Goal: Information Seeking & Learning: Find specific fact

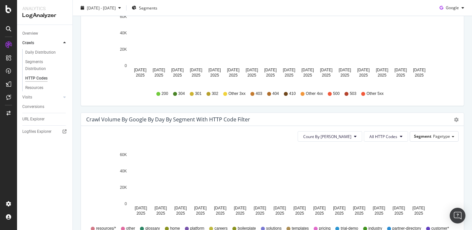
scroll to position [258, 0]
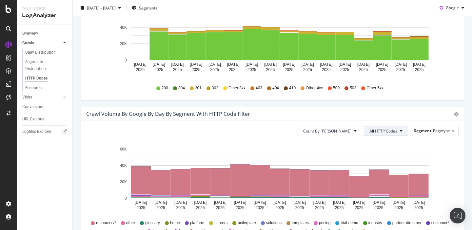
click at [398, 131] on button "All HTTP Codes" at bounding box center [386, 131] width 44 height 10
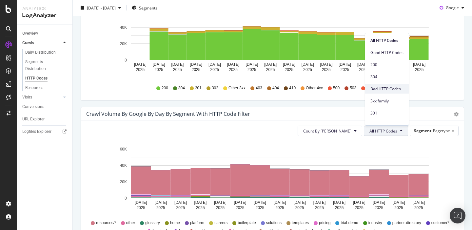
click at [388, 91] on span "Bad HTTP Codes" at bounding box center [386, 89] width 33 height 6
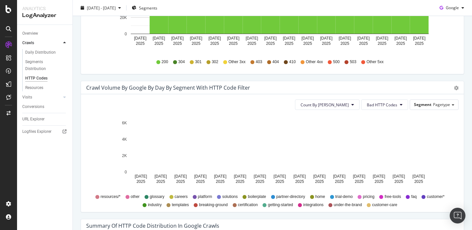
scroll to position [285, 0]
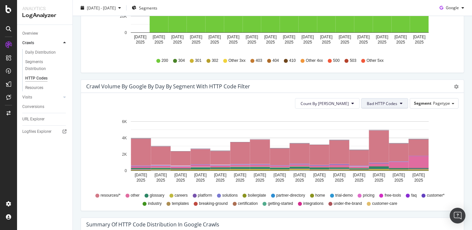
click at [399, 104] on button "Bad HTTP Codes" at bounding box center [384, 103] width 47 height 10
click at [428, 102] on span "Segment" at bounding box center [422, 104] width 17 height 6
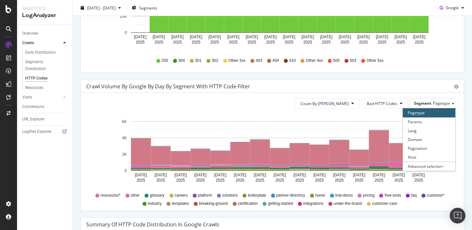
click at [382, 81] on div "Crawl Volume by google by Day by Segment with HTTP Code Filter Timeline (by Val…" at bounding box center [272, 86] width 383 height 13
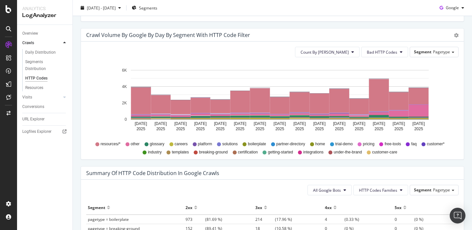
scroll to position [335, 0]
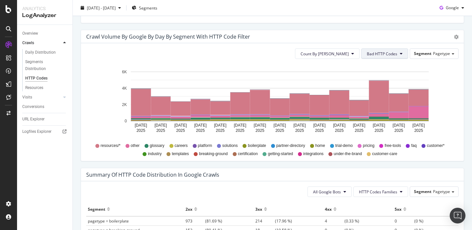
click at [399, 54] on button "Bad HTTP Codes" at bounding box center [384, 54] width 47 height 10
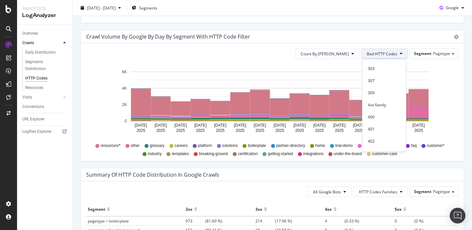
scroll to position [113, 0]
click at [374, 133] on span "403" at bounding box center [384, 136] width 33 height 6
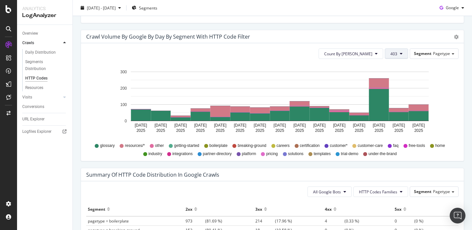
click at [405, 55] on button "403" at bounding box center [396, 54] width 23 height 10
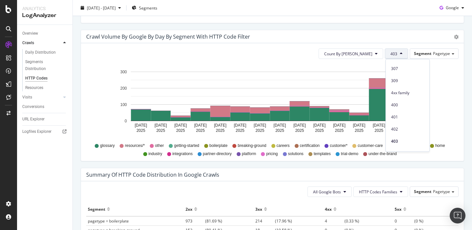
scroll to position [108, 0]
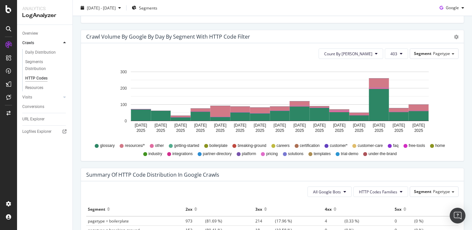
click at [464, 118] on div "Crawl Volume by google by Day by Segment with HTTP Code Filter Timeline (by Val…" at bounding box center [272, 96] width 383 height 132
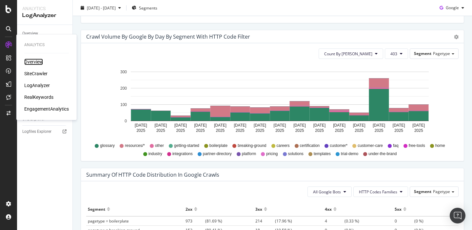
click at [35, 60] on div "Overview" at bounding box center [33, 62] width 19 height 7
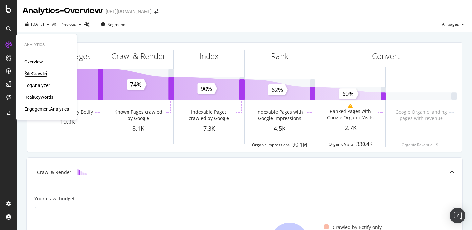
click at [36, 73] on div "SiteCrawler" at bounding box center [35, 73] width 23 height 7
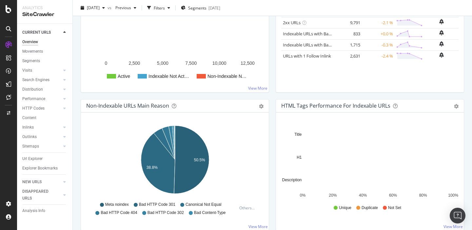
scroll to position [140, 0]
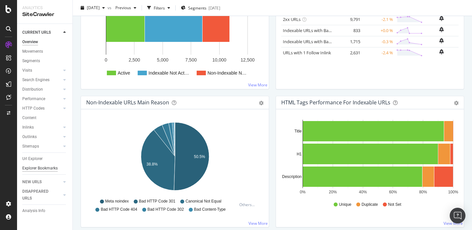
click at [36, 166] on div "Explorer Bookmarks" at bounding box center [39, 168] width 35 height 7
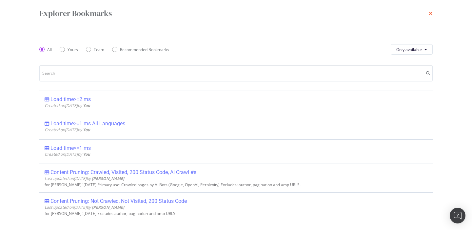
click at [431, 11] on icon "times" at bounding box center [431, 13] width 4 height 5
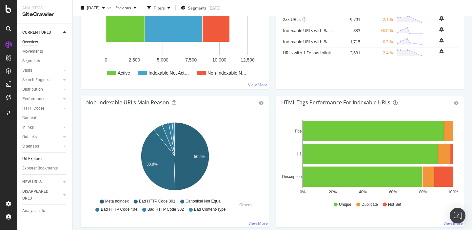
click at [34, 159] on div "Url Explorer" at bounding box center [32, 159] width 20 height 7
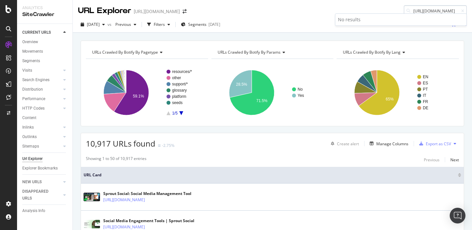
click at [426, 11] on input "https://sproutsocial.com/es/index-1549.html" at bounding box center [435, 10] width 63 height 11
type input "https://sproutsocial.com/index-1549.html"
click at [313, 36] on div "URLs Crawled By Botify By pagetype Chart (by Value) Table Expand Export as CSV …" at bounding box center [272, 41] width 399 height 16
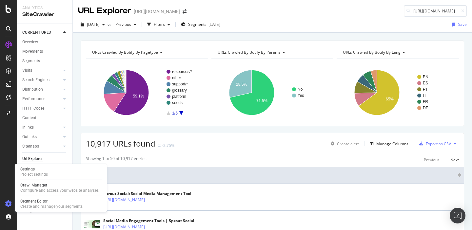
click at [9, 203] on icon at bounding box center [8, 204] width 7 height 7
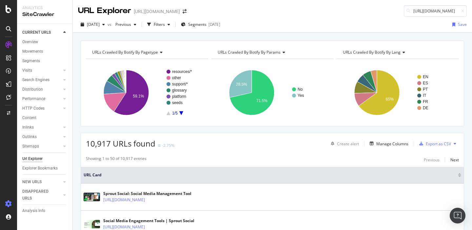
click at [9, 203] on icon at bounding box center [8, 204] width 7 height 7
click at [9, 204] on icon at bounding box center [8, 204] width 7 height 7
click at [31, 86] on div "AlertPanel" at bounding box center [34, 87] width 21 height 7
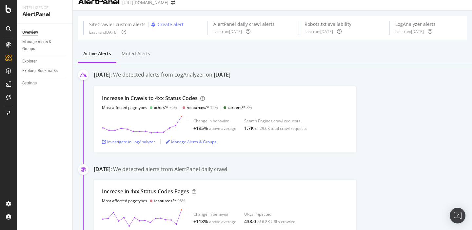
scroll to position [8, 0]
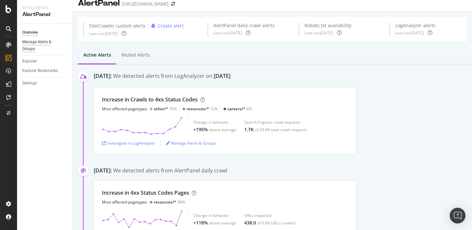
click at [36, 47] on div "Manage Alerts & Groups" at bounding box center [41, 46] width 39 height 14
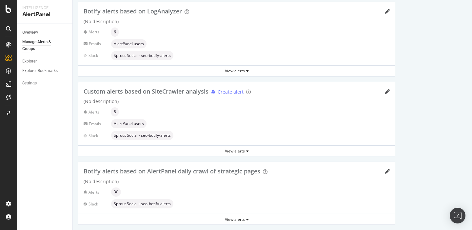
scroll to position [124, 0]
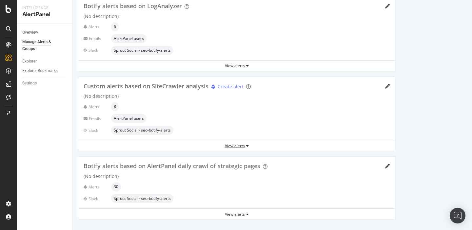
click at [238, 146] on div "View alerts" at bounding box center [236, 146] width 317 height 6
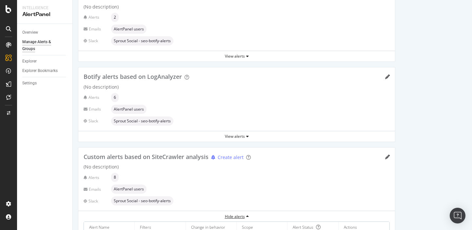
scroll to position [66, 0]
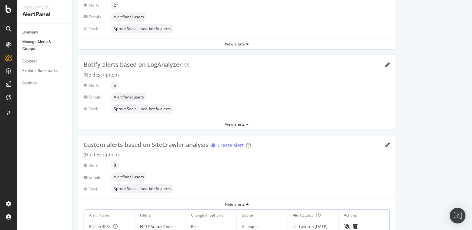
click at [241, 124] on div "View alerts" at bounding box center [236, 125] width 317 height 6
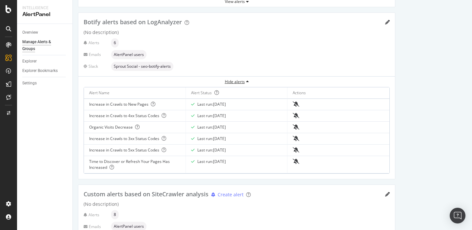
scroll to position [110, 0]
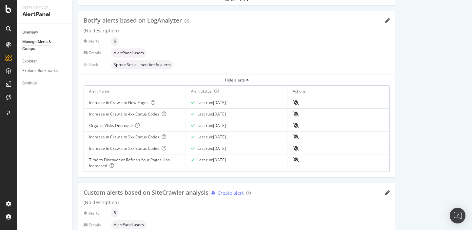
click at [136, 115] on div "Increase in Crawls to 4xx Status Codes" at bounding box center [134, 114] width 91 height 6
click at [387, 18] on icon "pencil" at bounding box center [387, 20] width 5 height 5
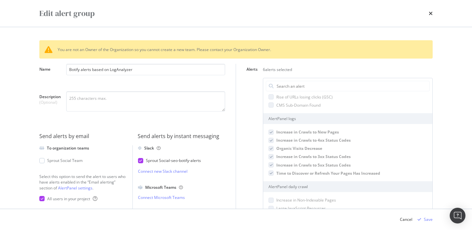
scroll to position [13, 0]
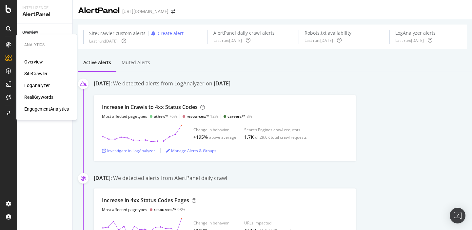
click at [30, 62] on div "Overview" at bounding box center [33, 62] width 19 height 7
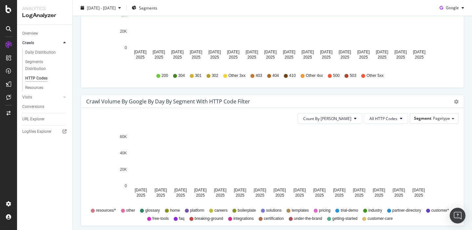
scroll to position [310, 0]
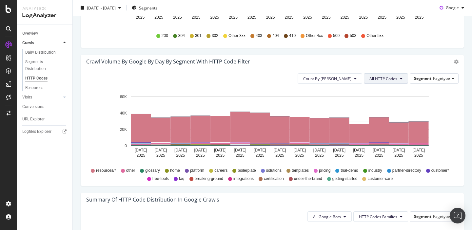
click at [383, 80] on span "All HTTP Codes" at bounding box center [383, 79] width 28 height 6
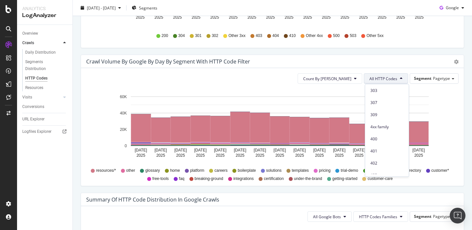
scroll to position [100, 0]
click at [383, 124] on span "4xx family" at bounding box center [386, 125] width 33 height 6
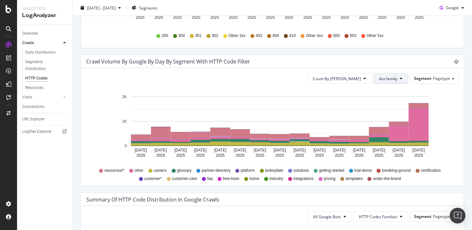
click at [386, 80] on span "4xx family" at bounding box center [388, 79] width 18 height 6
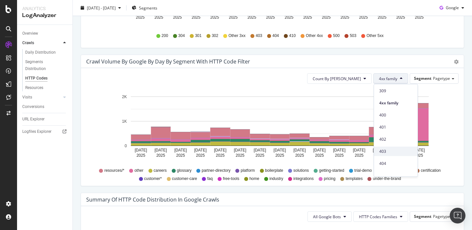
scroll to position [129, 0]
click at [389, 158] on span "404" at bounding box center [395, 157] width 33 height 6
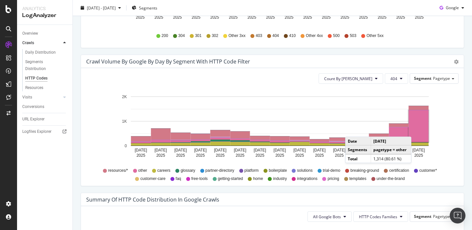
click at [418, 130] on rect "A chart." at bounding box center [419, 126] width 20 height 32
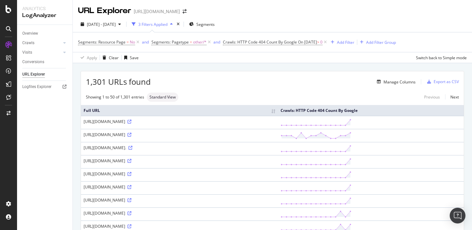
scroll to position [7, 0]
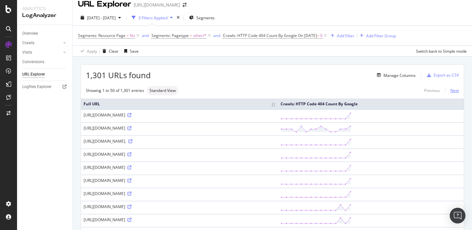
click at [453, 89] on link "Next" at bounding box center [452, 91] width 14 height 10
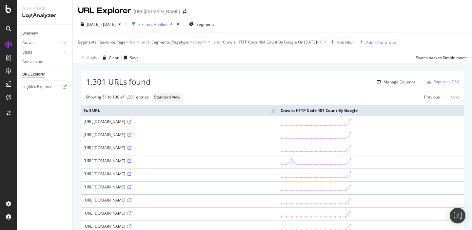
click at [453, 98] on link "Next" at bounding box center [452, 97] width 14 height 10
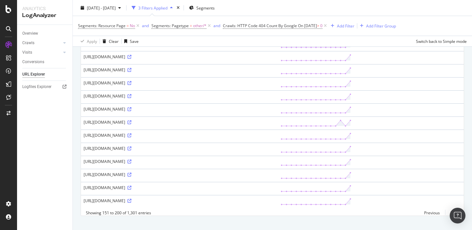
scroll to position [572, 0]
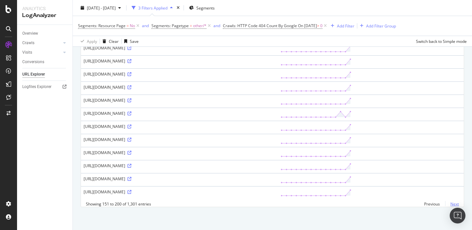
click at [455, 204] on link "Next" at bounding box center [452, 205] width 14 height 10
click at [452, 204] on link "Next" at bounding box center [452, 205] width 14 height 10
click at [131, 153] on icon at bounding box center [129, 153] width 4 height 4
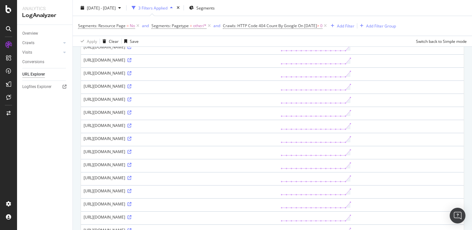
scroll to position [0, 0]
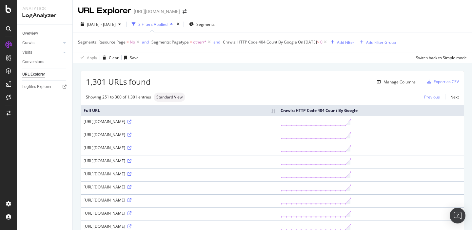
click at [433, 97] on link "Previous" at bounding box center [432, 97] width 26 height 10
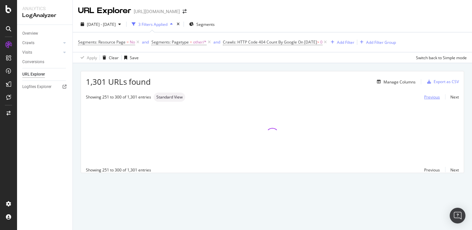
click at [432, 98] on link "Previous" at bounding box center [432, 97] width 26 height 10
click at [430, 98] on link "Previous" at bounding box center [432, 97] width 26 height 10
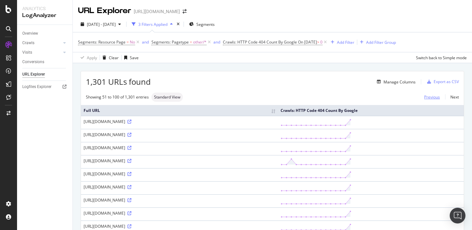
click at [427, 98] on link "Previous" at bounding box center [432, 97] width 26 height 10
click at [427, 98] on div "Previous Next" at bounding box center [439, 97] width 40 height 6
click at [455, 99] on link "Next" at bounding box center [452, 97] width 14 height 10
click at [455, 98] on link "Next" at bounding box center [452, 97] width 14 height 10
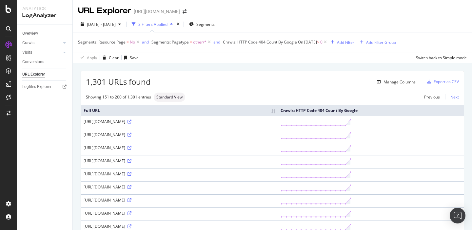
click at [455, 98] on link "Next" at bounding box center [452, 97] width 14 height 10
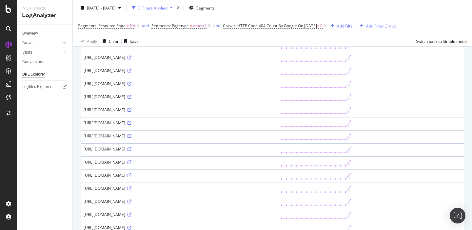
scroll to position [271, 0]
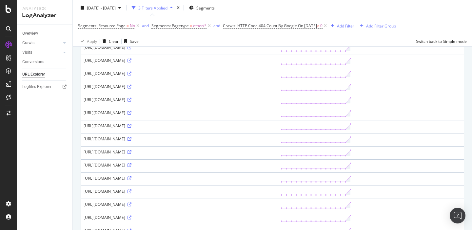
click at [348, 27] on div "Add Filter" at bounding box center [345, 26] width 17 height 6
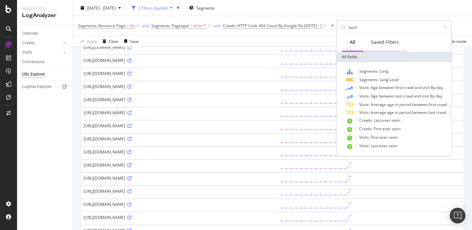
click at [387, 42] on div "Saved Filters" at bounding box center [385, 42] width 28 height 7
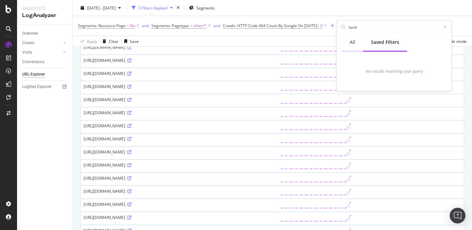
click at [353, 41] on div "All" at bounding box center [353, 42] width 6 height 7
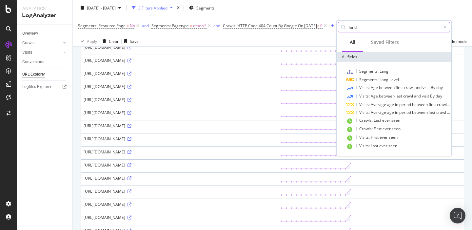
click at [360, 26] on input "land" at bounding box center [394, 27] width 92 height 10
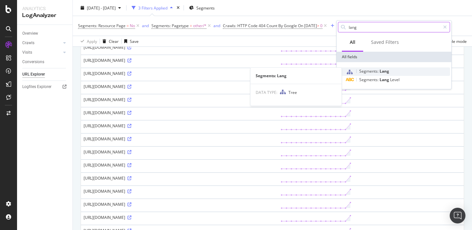
type input "lang"
click at [373, 71] on span "Segments:" at bounding box center [369, 71] width 20 height 6
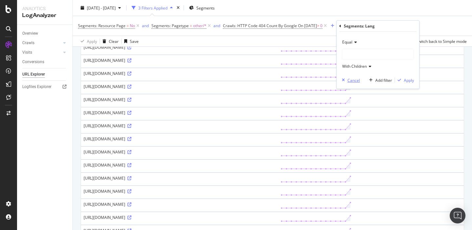
click at [348, 79] on div "Cancel" at bounding box center [353, 81] width 12 height 6
click at [375, 25] on div "Add Filter Group" at bounding box center [381, 26] width 30 height 6
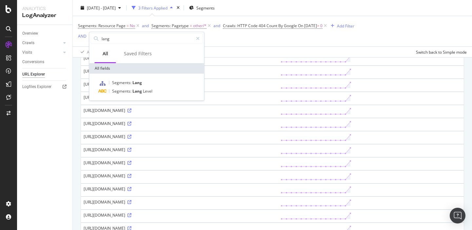
scroll to position [282, 0]
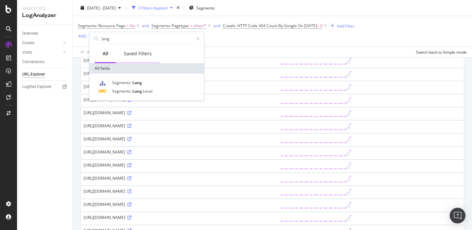
click at [134, 52] on div "Saved Filters" at bounding box center [138, 53] width 28 height 7
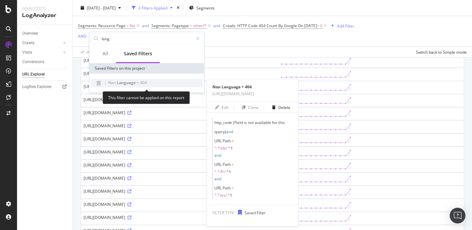
click at [130, 83] on span "Language" at bounding box center [127, 83] width 20 height 6
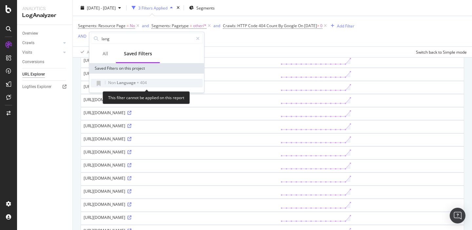
click at [130, 83] on span "Language" at bounding box center [127, 83] width 20 height 6
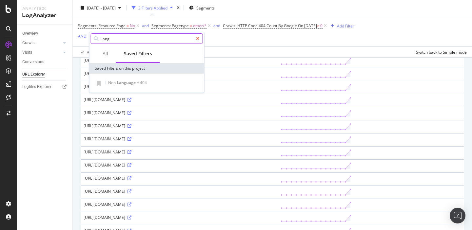
click at [198, 39] on icon at bounding box center [198, 38] width 4 height 5
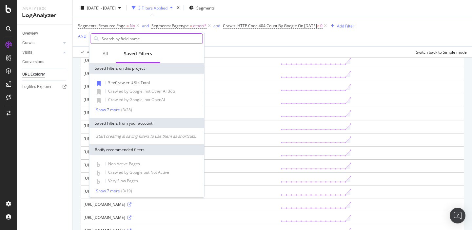
scroll to position [271, 0]
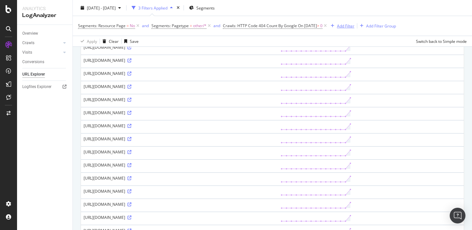
click at [347, 26] on div "Add Filter" at bounding box center [345, 26] width 17 height 6
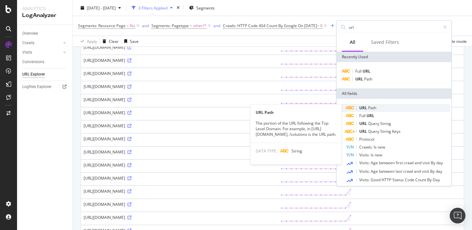
type input "url"
click at [366, 108] on span "URL" at bounding box center [363, 108] width 9 height 6
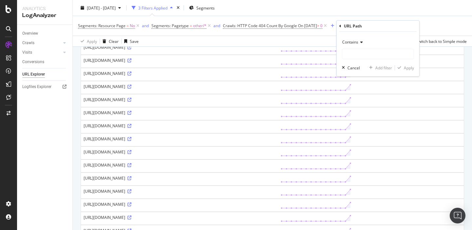
click at [354, 45] on span "Contains" at bounding box center [350, 42] width 16 height 6
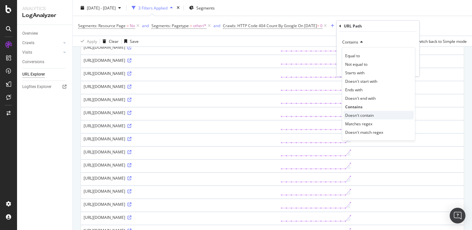
click at [353, 114] on span "Doesn't contain" at bounding box center [359, 116] width 29 height 6
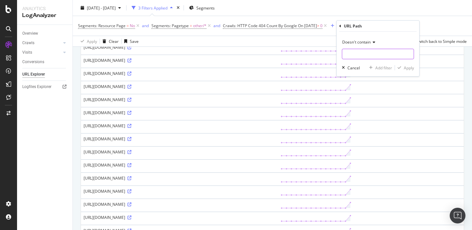
click at [353, 53] on input "text" at bounding box center [377, 54] width 71 height 10
type input "/de/"
click at [410, 68] on div "Apply" at bounding box center [409, 68] width 10 height 6
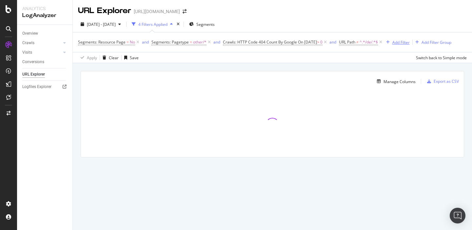
click at [403, 42] on div "Add Filter" at bounding box center [400, 43] width 17 height 6
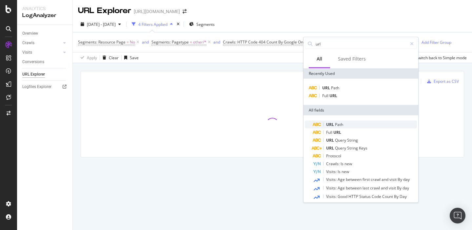
click at [333, 126] on span "URL" at bounding box center [330, 125] width 9 height 6
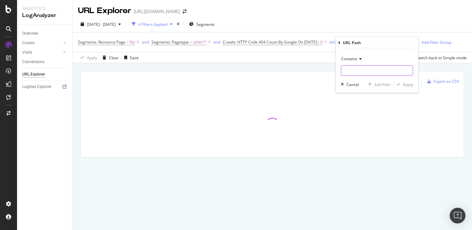
click at [355, 68] on input "text" at bounding box center [376, 71] width 71 height 10
type input "/fr/"
click at [351, 61] on div "Contains" at bounding box center [377, 59] width 72 height 10
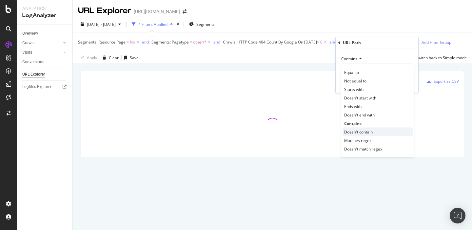
click at [357, 130] on span "Doesn't contain" at bounding box center [358, 132] width 29 height 6
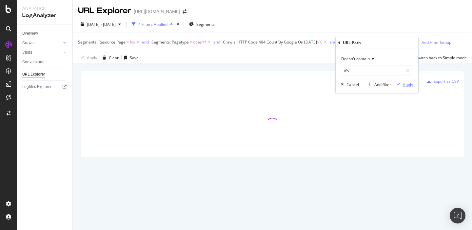
click at [408, 86] on div "Apply" at bounding box center [408, 85] width 10 height 6
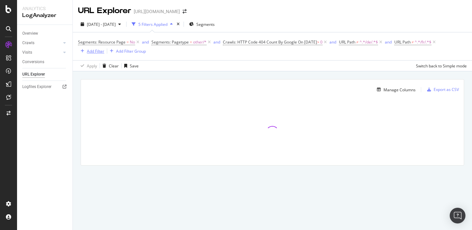
click at [97, 52] on div "Add Filter" at bounding box center [95, 52] width 17 height 6
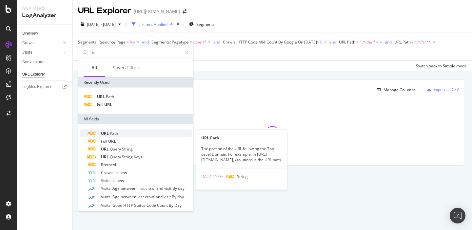
click at [106, 135] on span "URL" at bounding box center [105, 134] width 9 height 6
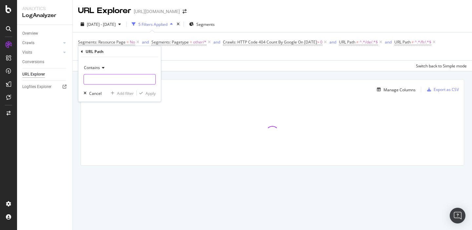
click at [111, 78] on input "text" at bounding box center [119, 79] width 71 height 10
type input "/es/"
click at [149, 95] on div "Apply" at bounding box center [151, 93] width 10 height 6
click at [140, 50] on div "Add Filter" at bounding box center [139, 52] width 17 height 6
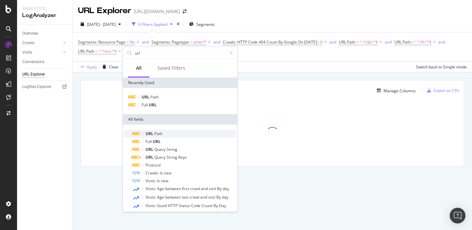
click at [152, 135] on span "URL" at bounding box center [150, 134] width 9 height 6
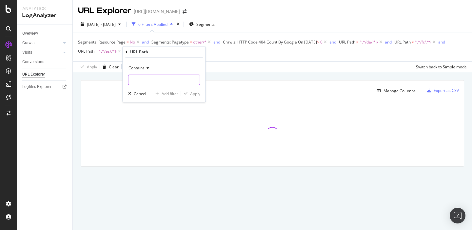
click at [139, 80] on input "text" at bounding box center [163, 80] width 71 height 10
type input "/es/"
click at [194, 94] on div "Apply" at bounding box center [195, 94] width 10 height 6
click at [187, 51] on div "Add Filter" at bounding box center [194, 52] width 17 height 6
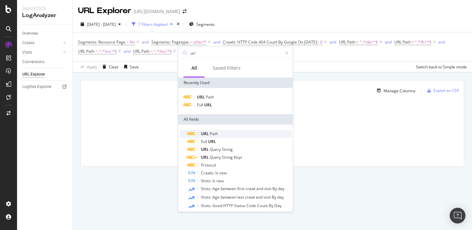
click at [206, 136] on span "URL" at bounding box center [205, 134] width 9 height 6
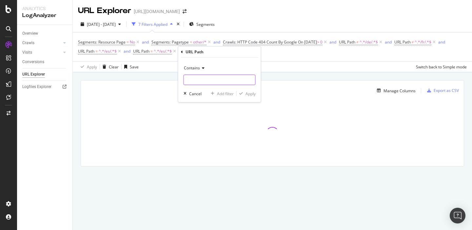
click at [192, 77] on input "text" at bounding box center [219, 80] width 71 height 10
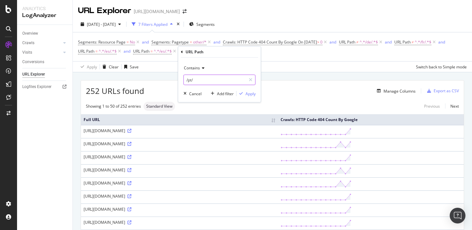
type input "/pt/"
click at [201, 69] on icon at bounding box center [202, 68] width 5 height 4
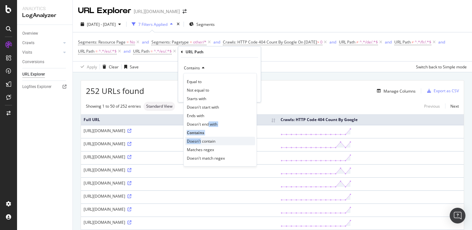
drag, startPoint x: 207, startPoint y: 123, endPoint x: 200, endPoint y: 143, distance: 21.6
click at [200, 143] on div "Equal to Not equal to Starts with Doesn't start with Ends with Doesn't end with…" at bounding box center [220, 120] width 73 height 94
click at [200, 143] on span "Doesn't contain" at bounding box center [201, 142] width 29 height 6
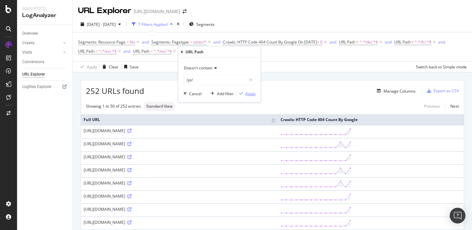
click at [248, 92] on div "Apply" at bounding box center [250, 94] width 10 height 6
click at [151, 53] on span "=" at bounding box center [151, 52] width 2 height 6
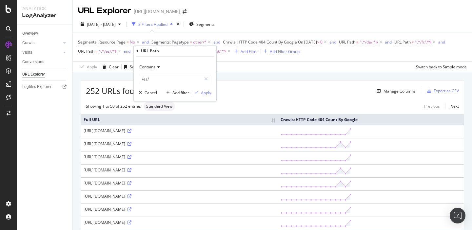
click at [152, 68] on span "Contains" at bounding box center [147, 67] width 16 height 6
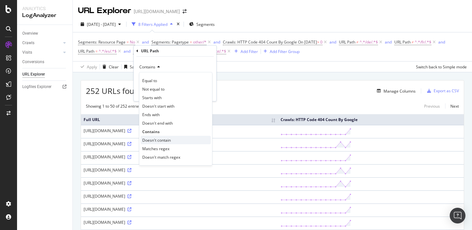
click at [154, 139] on span "Doesn't contain" at bounding box center [156, 141] width 29 height 6
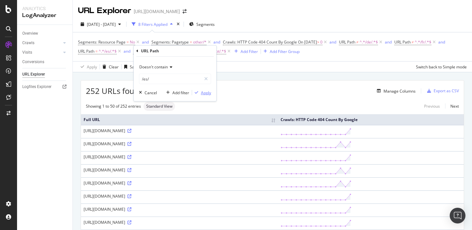
click at [201, 95] on div "Apply" at bounding box center [206, 93] width 10 height 6
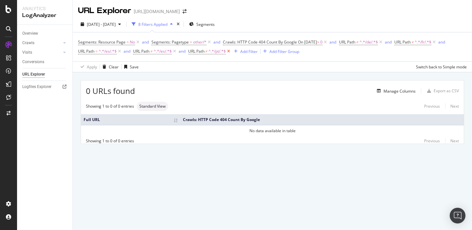
click at [230, 52] on icon at bounding box center [229, 51] width 6 height 7
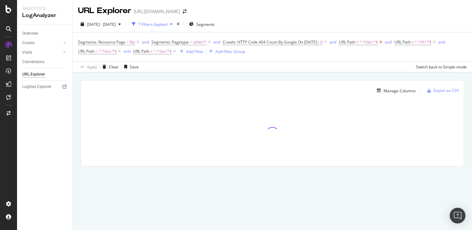
click at [383, 43] on icon at bounding box center [381, 42] width 6 height 7
click at [382, 43] on icon at bounding box center [379, 42] width 6 height 7
click at [383, 43] on icon at bounding box center [381, 42] width 6 height 7
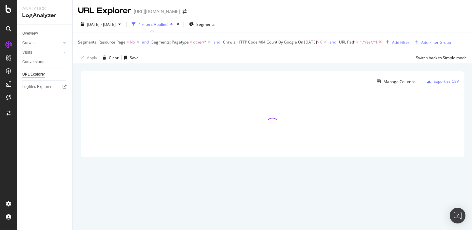
click at [383, 43] on icon at bounding box center [381, 42] width 6 height 7
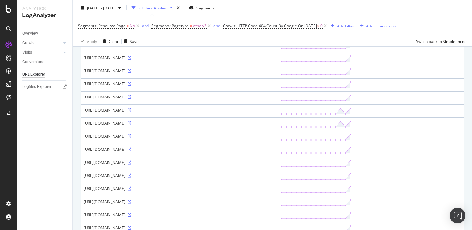
scroll to position [70, 0]
